Goal: Understand process/instructions: Learn how to perform a task or action

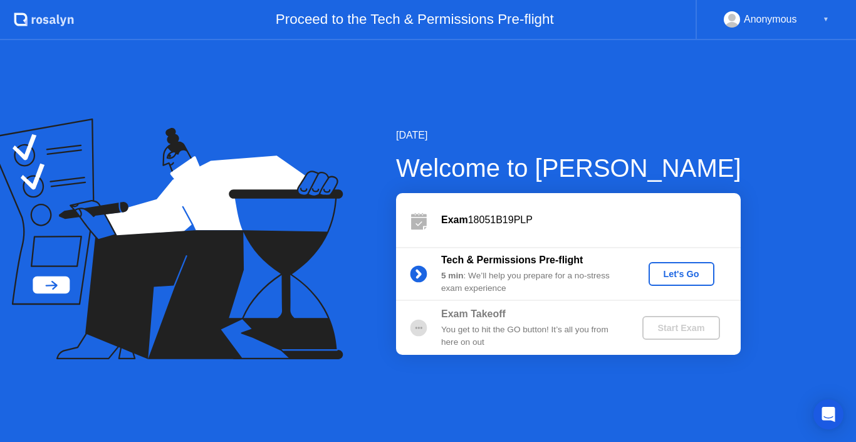
click at [683, 276] on div "Let's Go" at bounding box center [682, 274] width 56 height 10
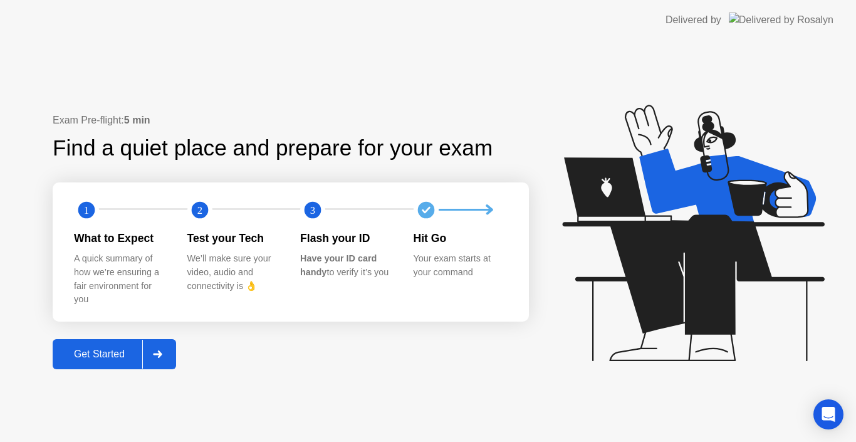
click at [132, 353] on div "Get Started" at bounding box center [99, 354] width 86 height 11
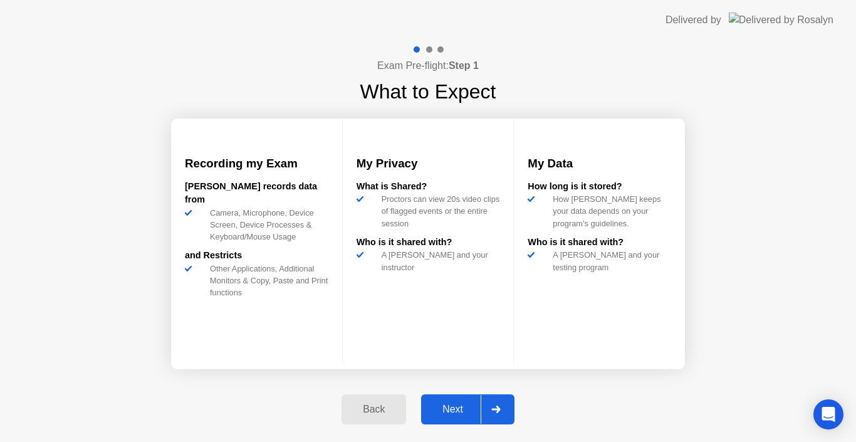
click at [453, 415] on div "Next" at bounding box center [453, 409] width 56 height 11
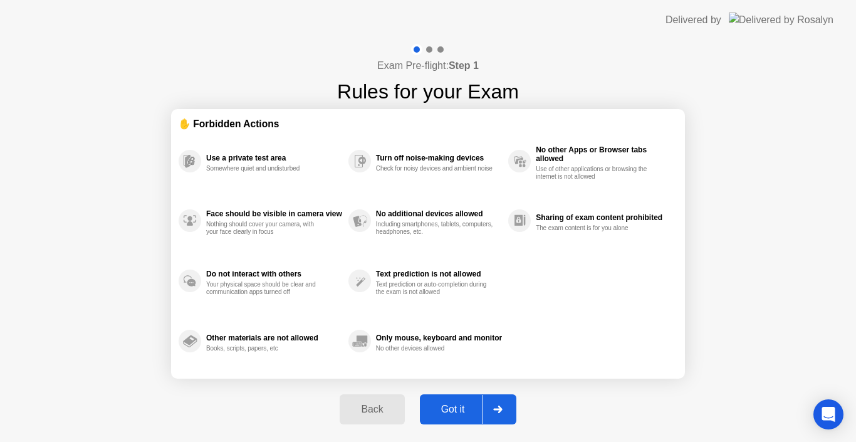
click at [461, 412] on div "Got it" at bounding box center [453, 409] width 59 height 11
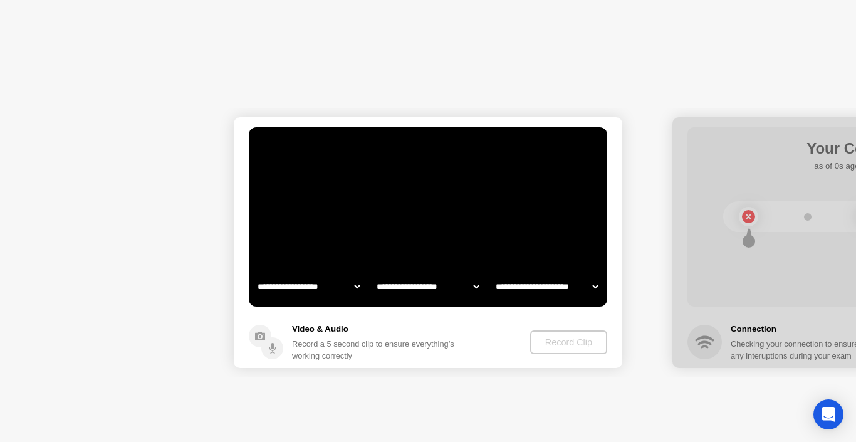
select select "**********"
select select "*******"
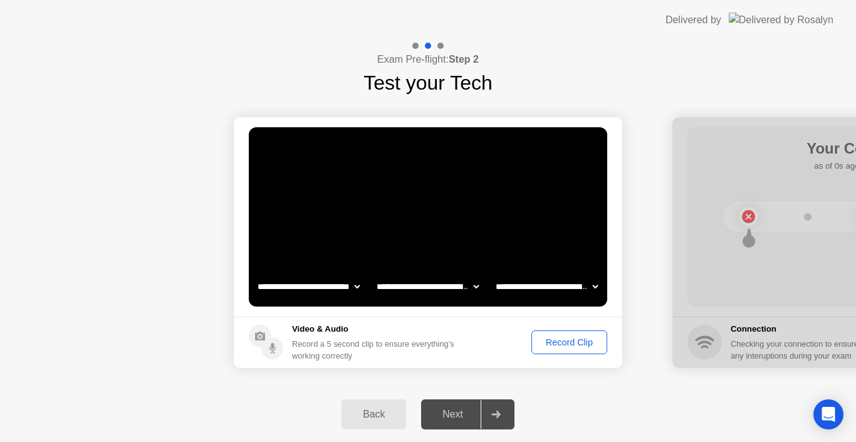
click at [448, 416] on div "Next" at bounding box center [453, 414] width 56 height 11
click at [458, 411] on div "Next" at bounding box center [453, 414] width 56 height 11
click at [501, 419] on div at bounding box center [496, 414] width 30 height 29
click at [583, 340] on div "Record Clip" at bounding box center [569, 342] width 67 height 10
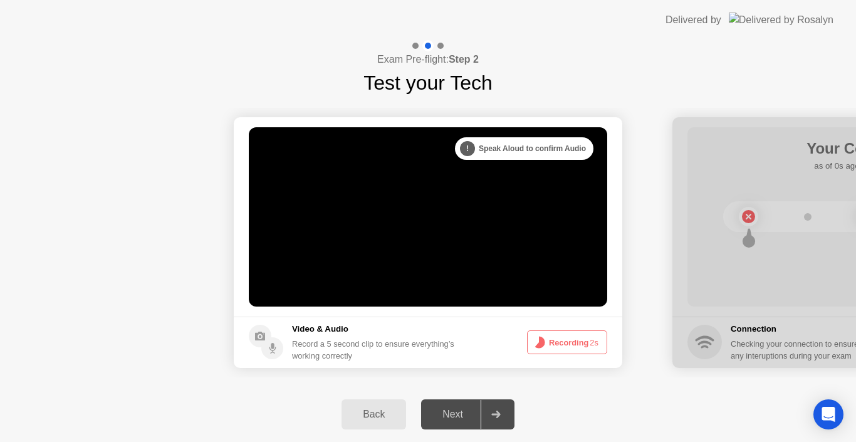
click at [456, 416] on div "Next" at bounding box center [453, 414] width 56 height 11
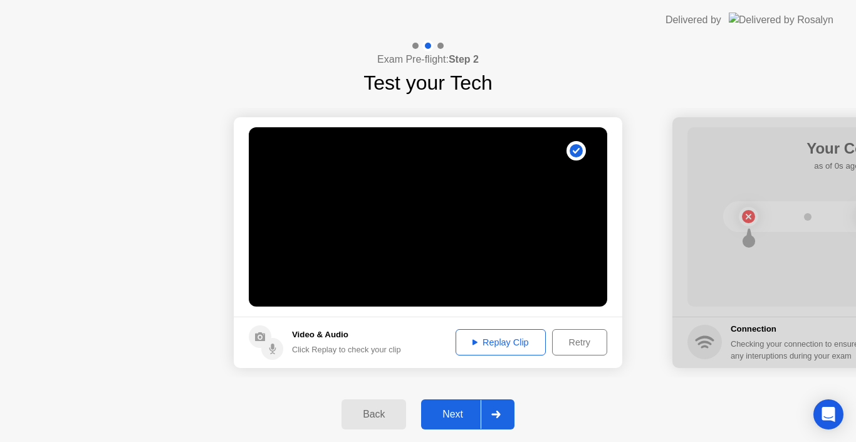
click at [455, 411] on div "Next" at bounding box center [453, 414] width 56 height 11
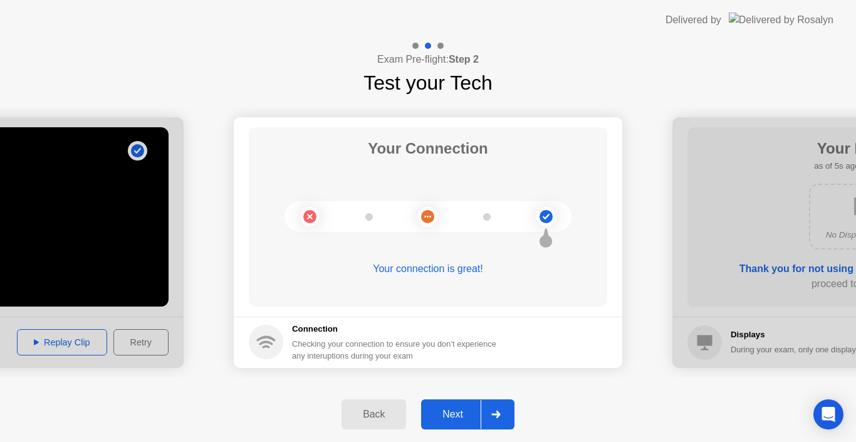
click at [455, 411] on div "Next" at bounding box center [453, 414] width 56 height 11
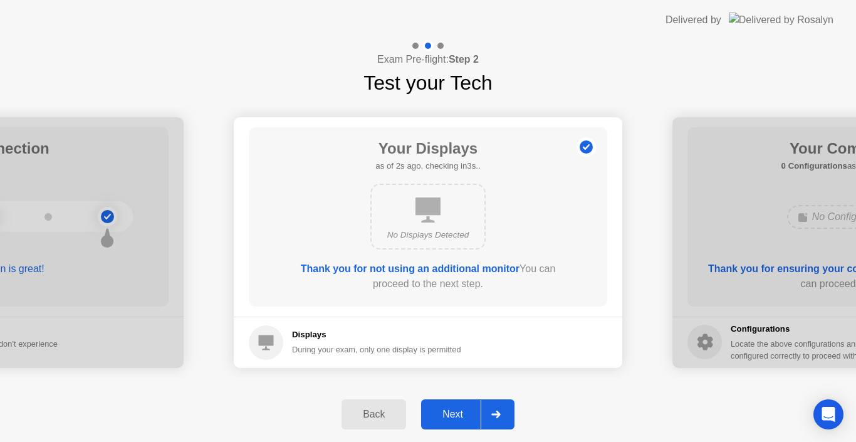
click at [455, 411] on div "Next" at bounding box center [453, 414] width 56 height 11
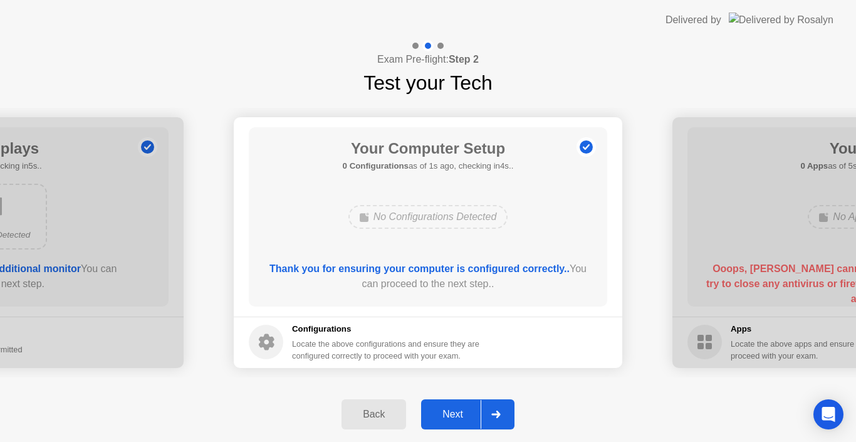
click at [455, 411] on div "Next" at bounding box center [453, 414] width 56 height 11
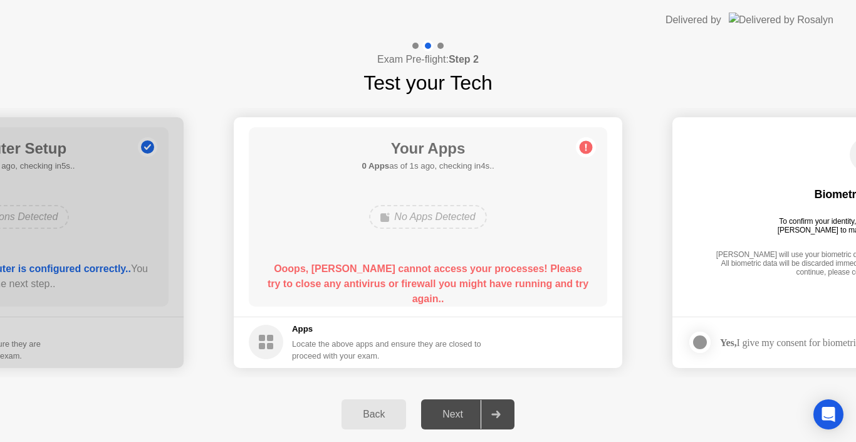
click at [455, 411] on div "Next" at bounding box center [453, 414] width 56 height 11
click at [596, 379] on div "**********" at bounding box center [428, 242] width 856 height 289
click at [428, 228] on div "No Apps Detected" at bounding box center [427, 217] width 117 height 24
click at [583, 149] on circle at bounding box center [586, 146] width 13 height 13
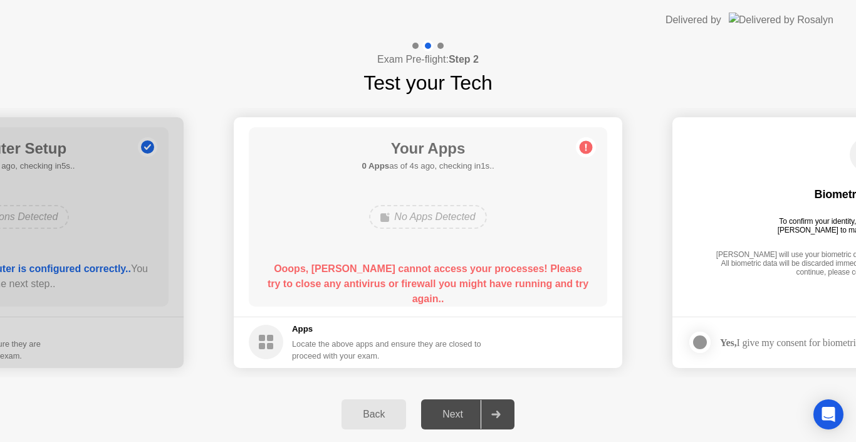
click at [433, 273] on b "Ooops, [PERSON_NAME] cannot access your processes! Please try to close any anti…" at bounding box center [428, 283] width 321 height 41
click at [299, 411] on div "Back Next" at bounding box center [428, 414] width 856 height 55
click at [510, 409] on div at bounding box center [496, 414] width 30 height 29
click at [579, 279] on div "Ooops, [PERSON_NAME] cannot access your processes! Please try to close any anti…" at bounding box center [428, 283] width 323 height 45
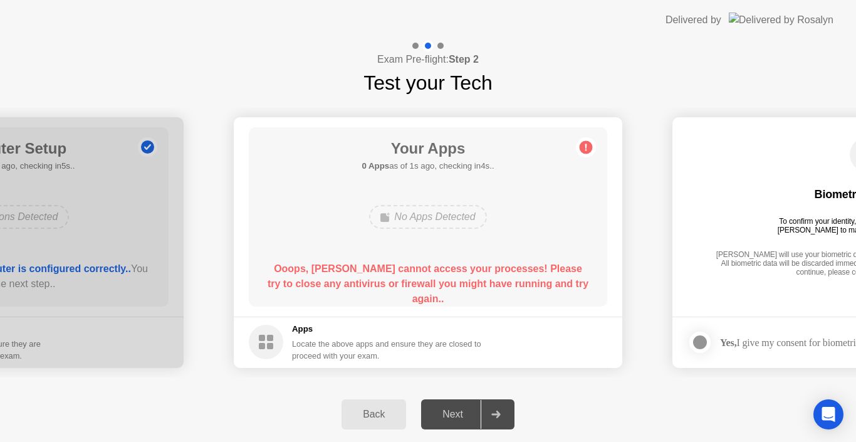
click at [364, 354] on div "Locate the above apps and ensure they are closed to proceed with your exam." at bounding box center [387, 350] width 190 height 24
